Goal: Task Accomplishment & Management: Use online tool/utility

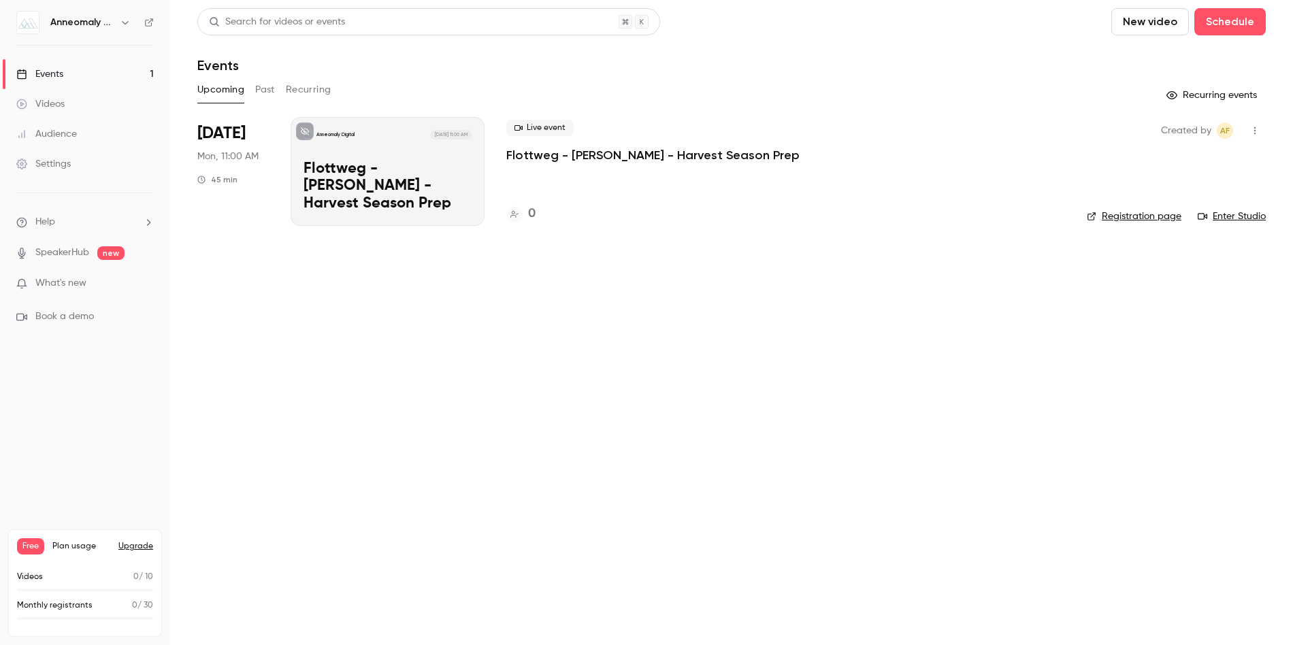
click at [359, 171] on div "Anneomaly Digital [DATE] 11:00 AM Flottweg - [PERSON_NAME] - Harvest Season Prep" at bounding box center [388, 171] width 194 height 109
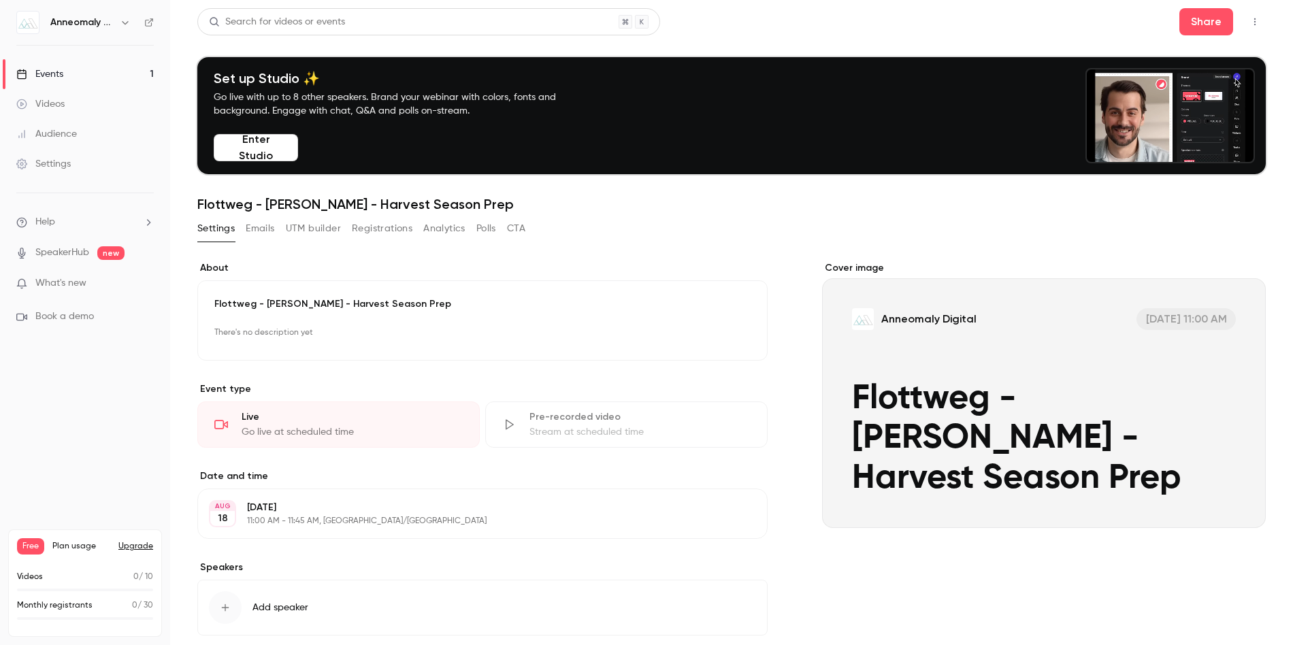
click at [55, 72] on div "Events" at bounding box center [39, 74] width 47 height 14
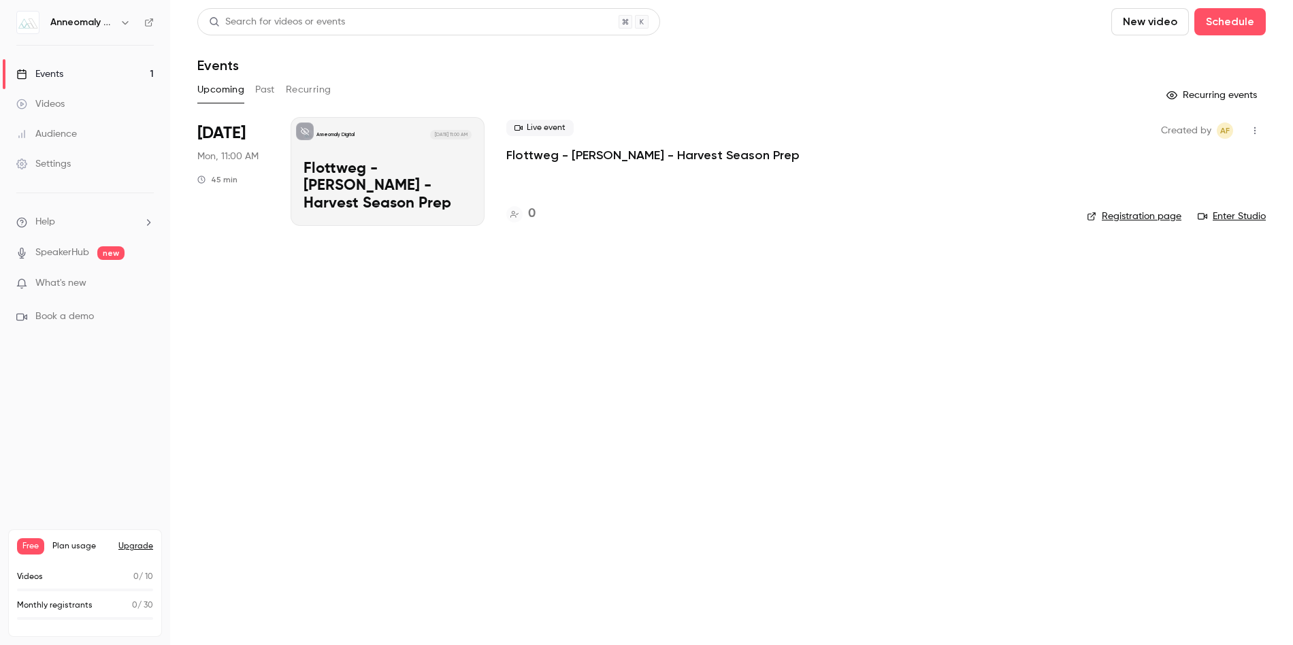
click at [612, 153] on p "Flottweg - [PERSON_NAME] - Harvest Season Prep" at bounding box center [652, 155] width 293 height 16
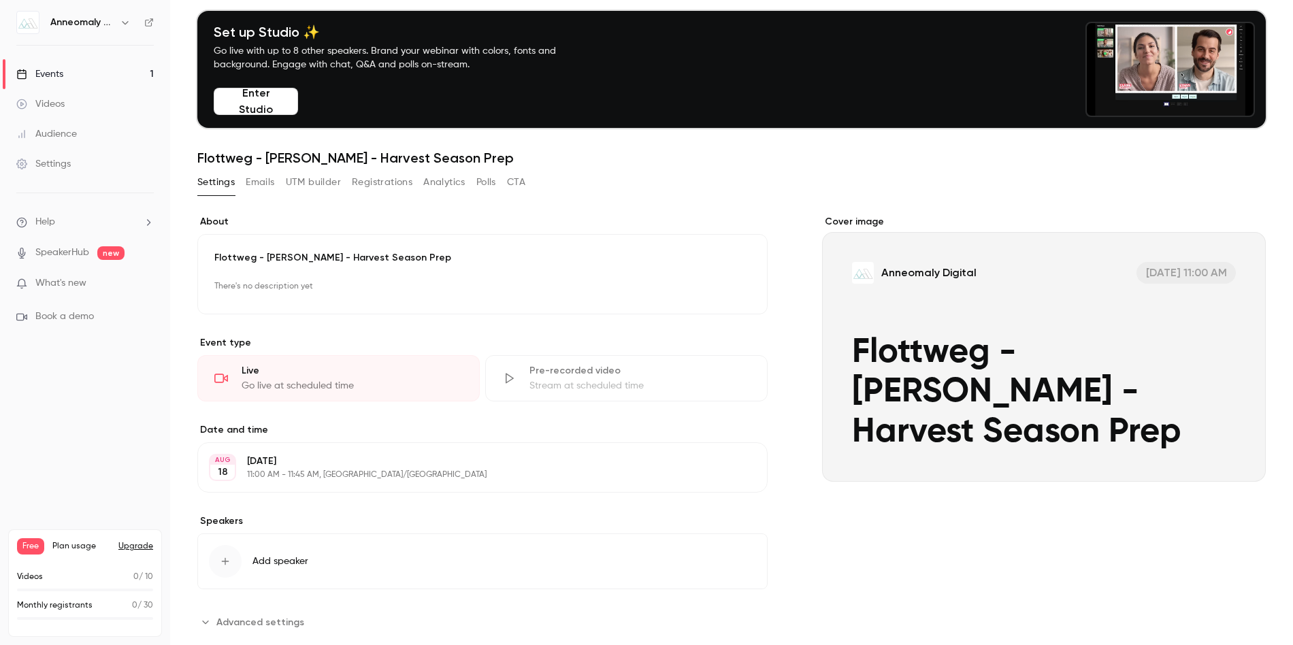
scroll to position [75, 0]
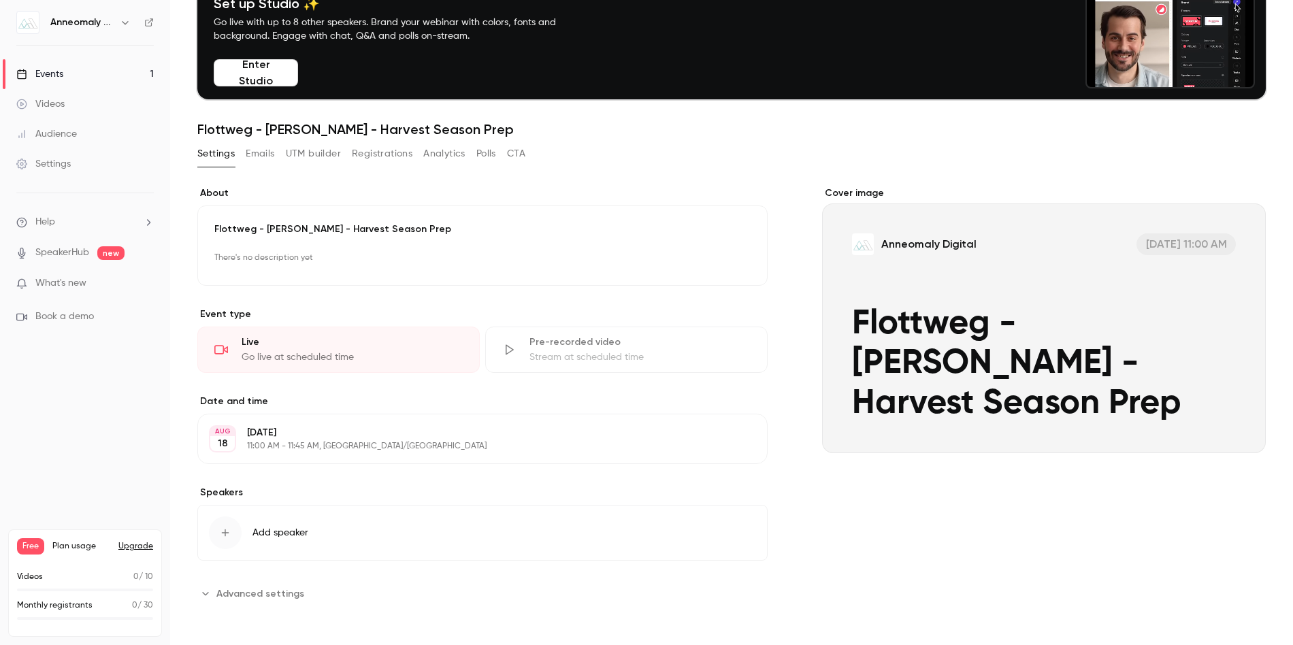
click at [448, 433] on p "[DATE]" at bounding box center [471, 433] width 448 height 14
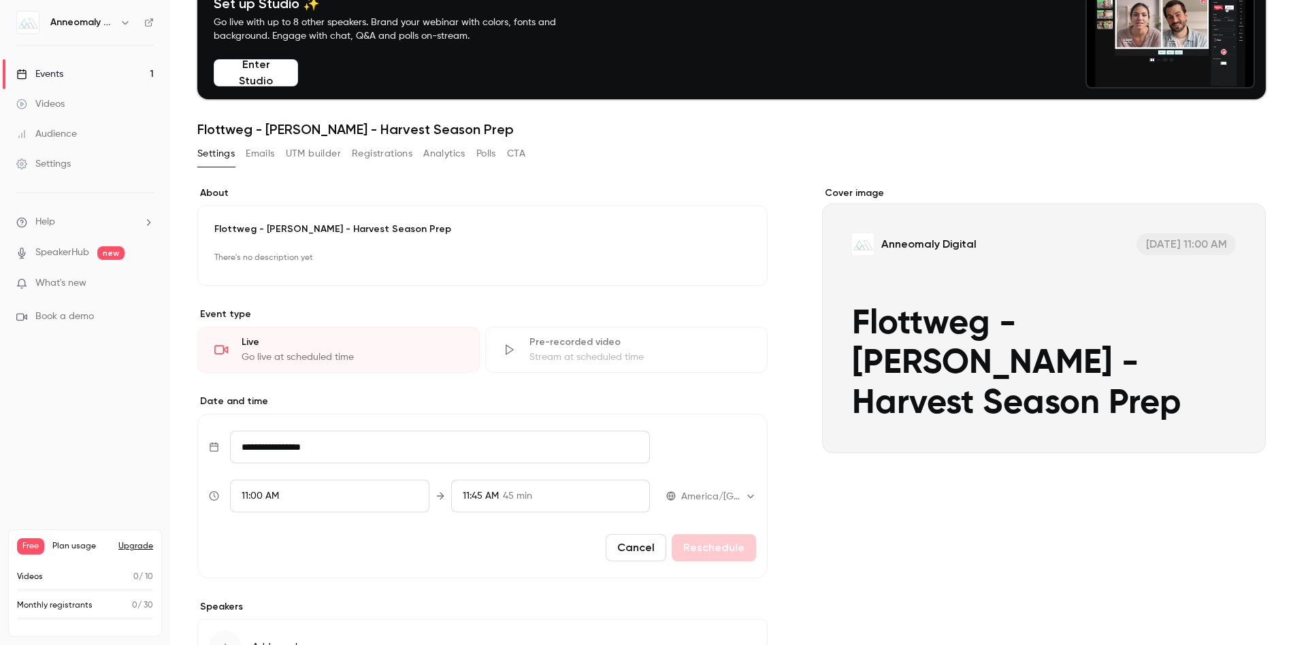
click at [632, 548] on button "Cancel" at bounding box center [636, 547] width 61 height 27
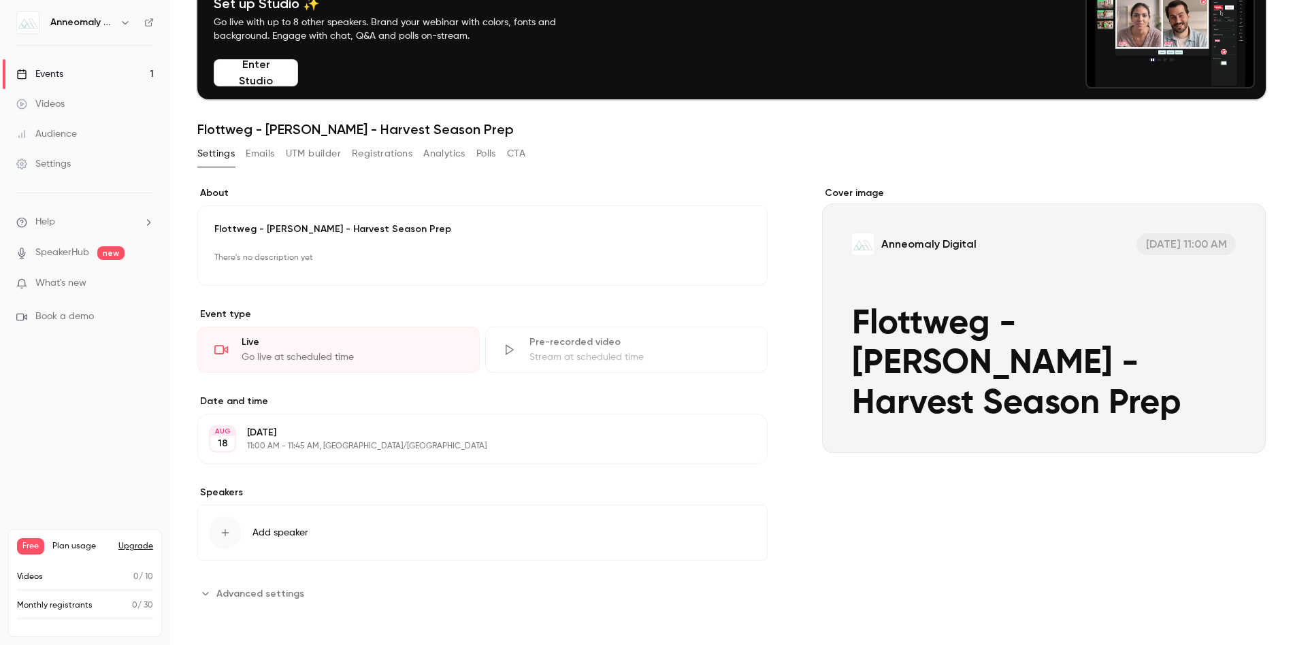
click at [291, 348] on div "Live" at bounding box center [352, 342] width 221 height 14
click at [260, 347] on div "Live" at bounding box center [352, 342] width 221 height 14
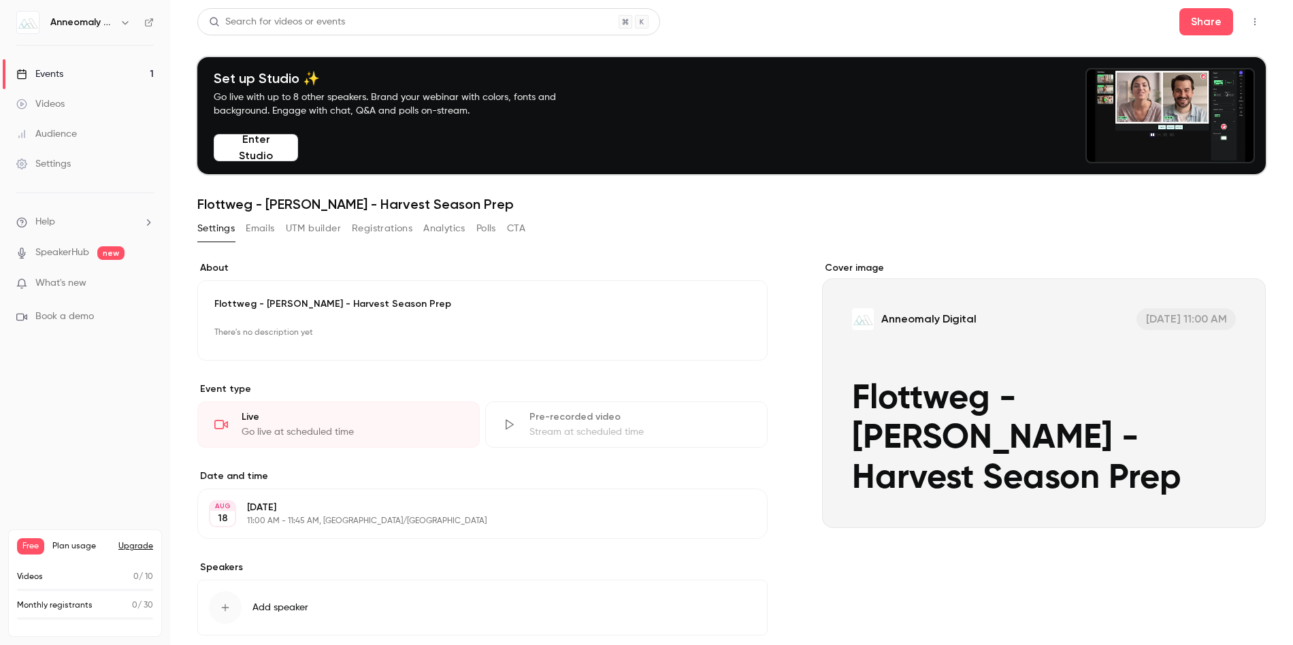
click at [256, 231] on button "Emails" at bounding box center [260, 229] width 29 height 22
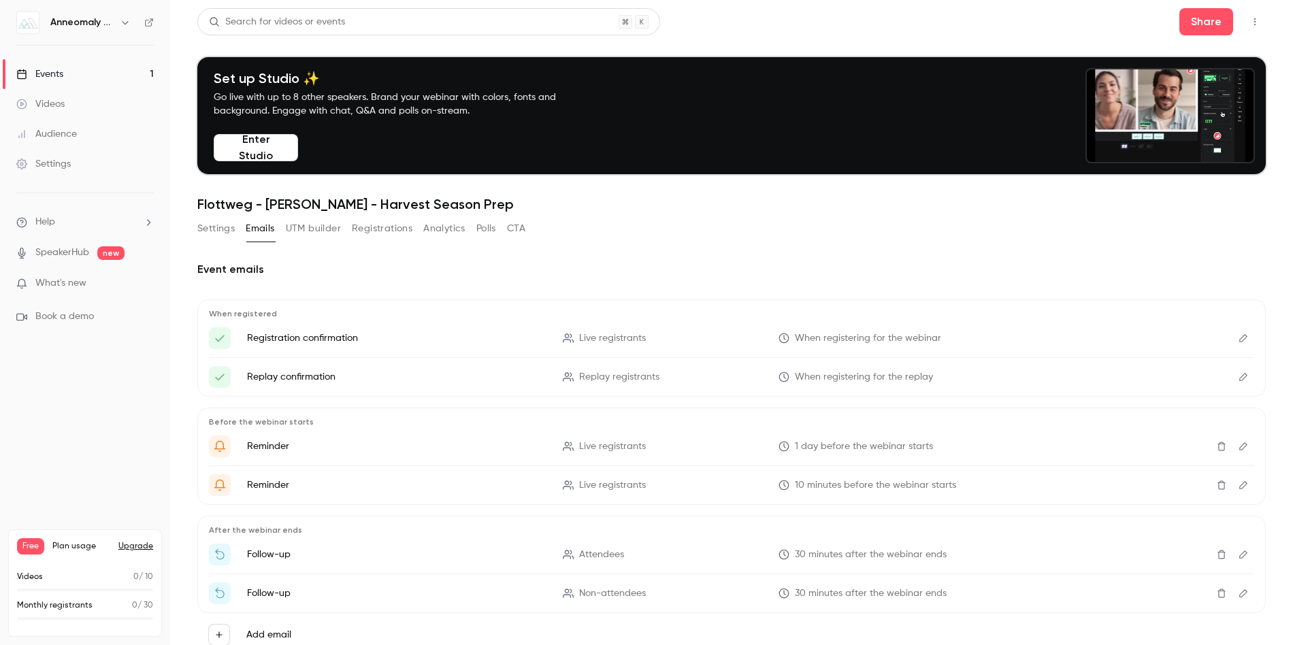
click at [306, 232] on button "UTM builder" at bounding box center [313, 229] width 55 height 22
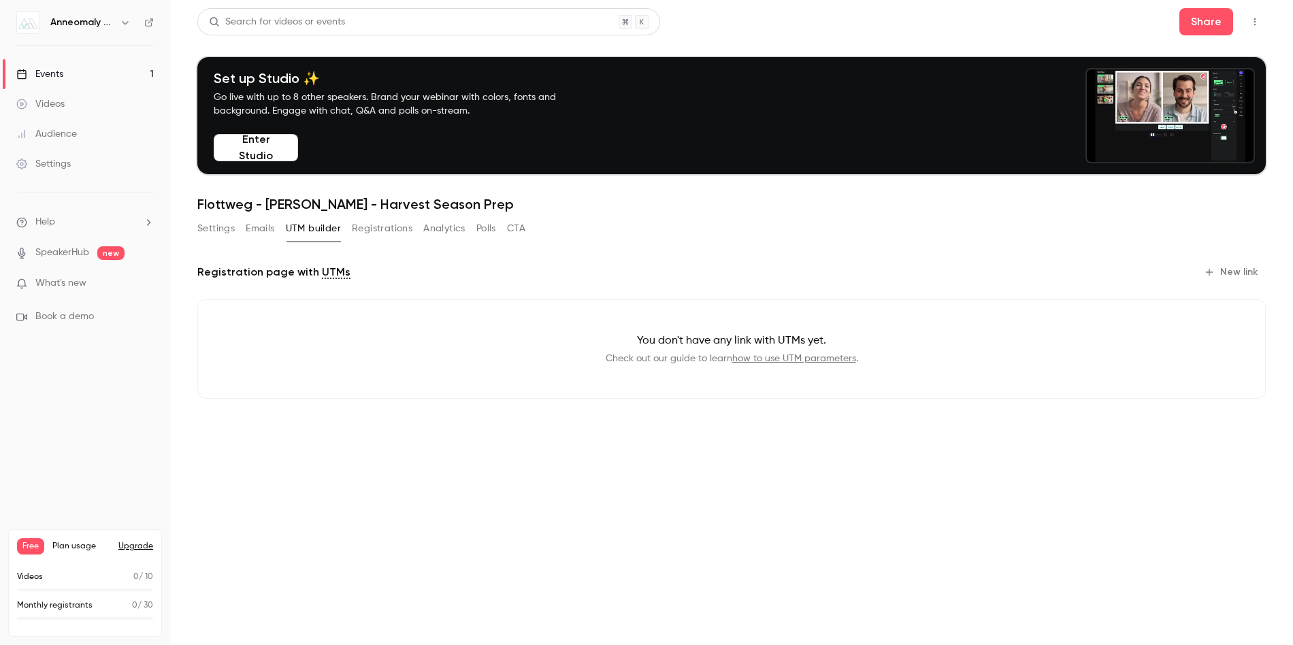
click at [388, 227] on button "Registrations" at bounding box center [382, 229] width 61 height 22
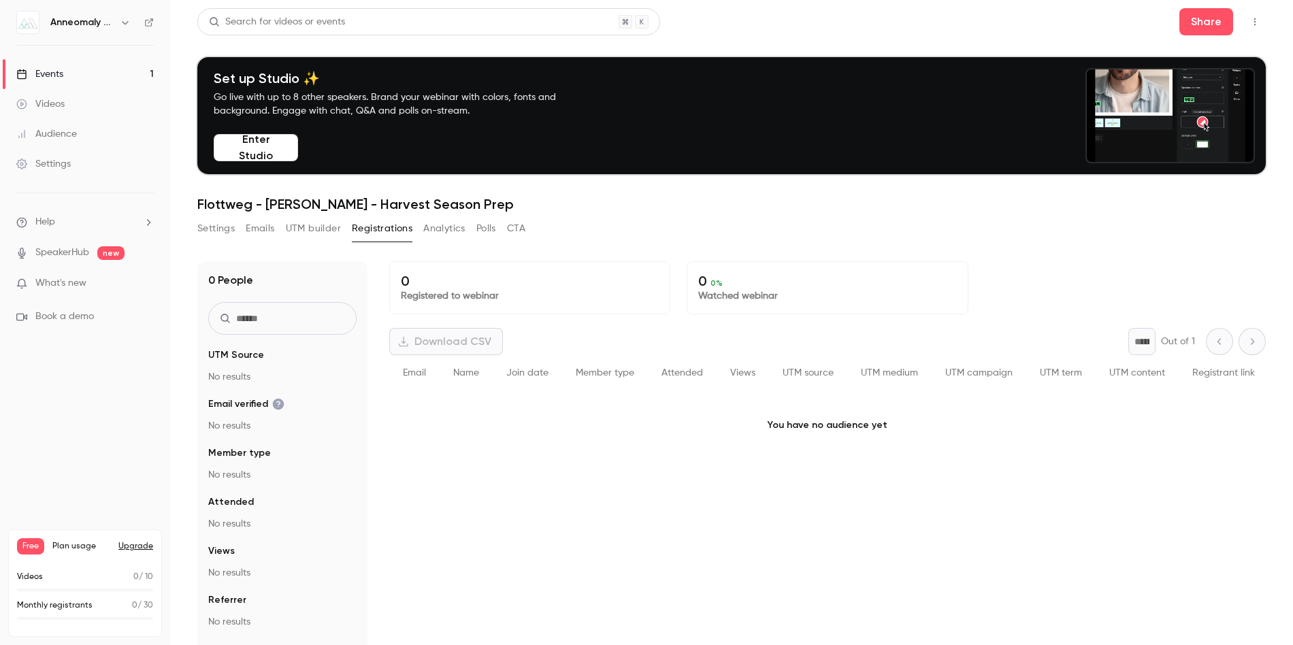
click at [450, 226] on button "Analytics" at bounding box center [444, 229] width 42 height 22
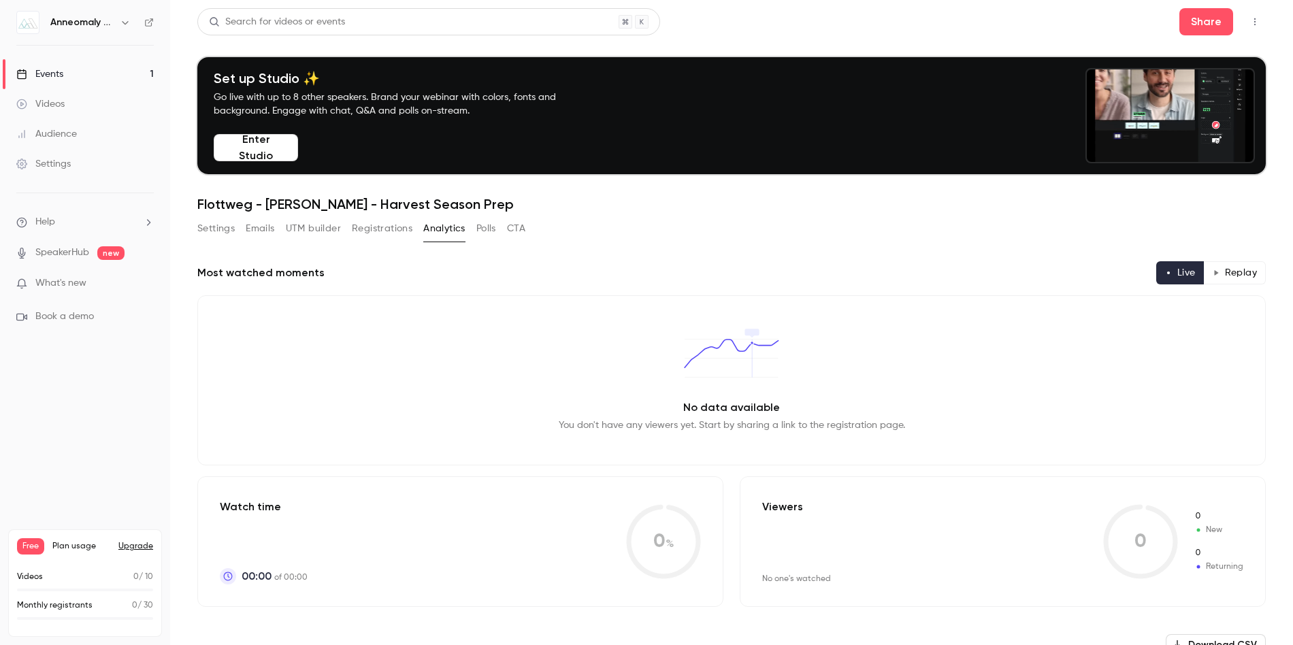
click at [67, 105] on link "Videos" at bounding box center [85, 104] width 170 height 30
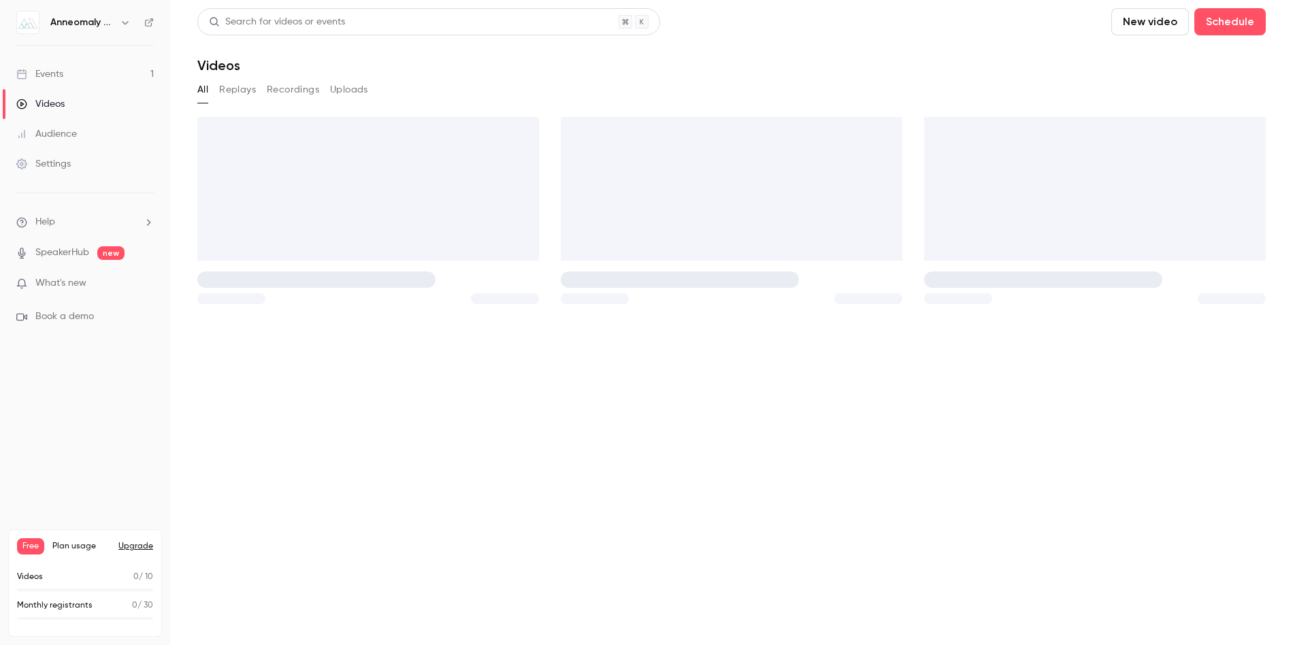
click at [71, 69] on link "Events 1" at bounding box center [85, 74] width 170 height 30
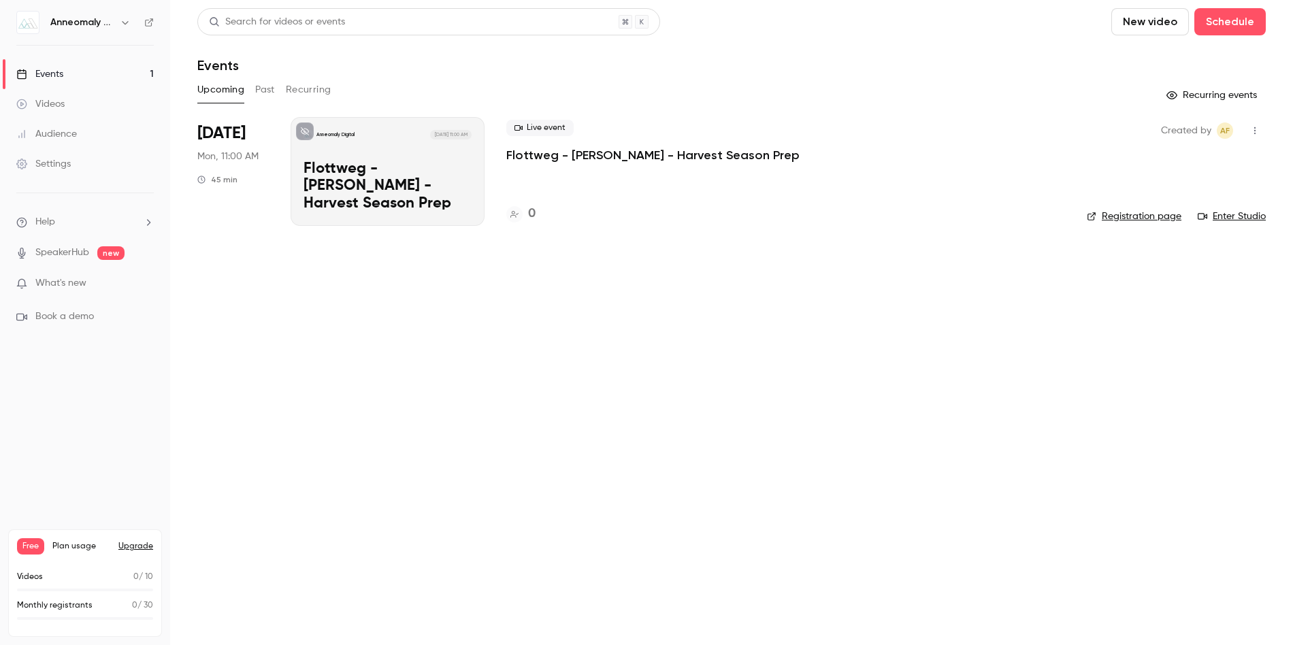
click at [597, 159] on p "Flottweg - [PERSON_NAME] - Harvest Season Prep" at bounding box center [652, 155] width 293 height 16
click at [1236, 216] on link "Enter Studio" at bounding box center [1231, 217] width 68 height 14
